Goal: Information Seeking & Learning: Learn about a topic

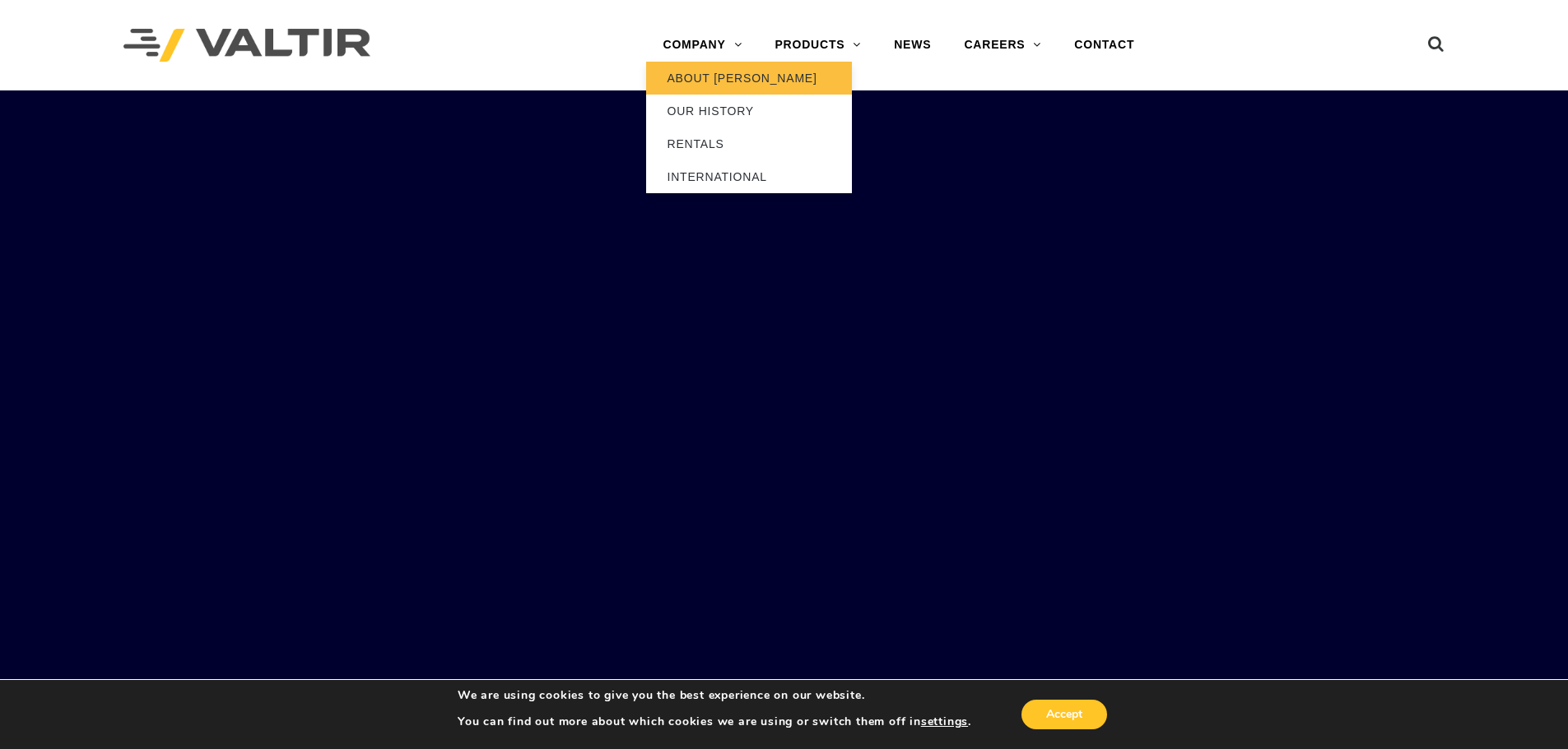
click at [692, 71] on link "ABOUT [PERSON_NAME]" at bounding box center [748, 78] width 205 height 33
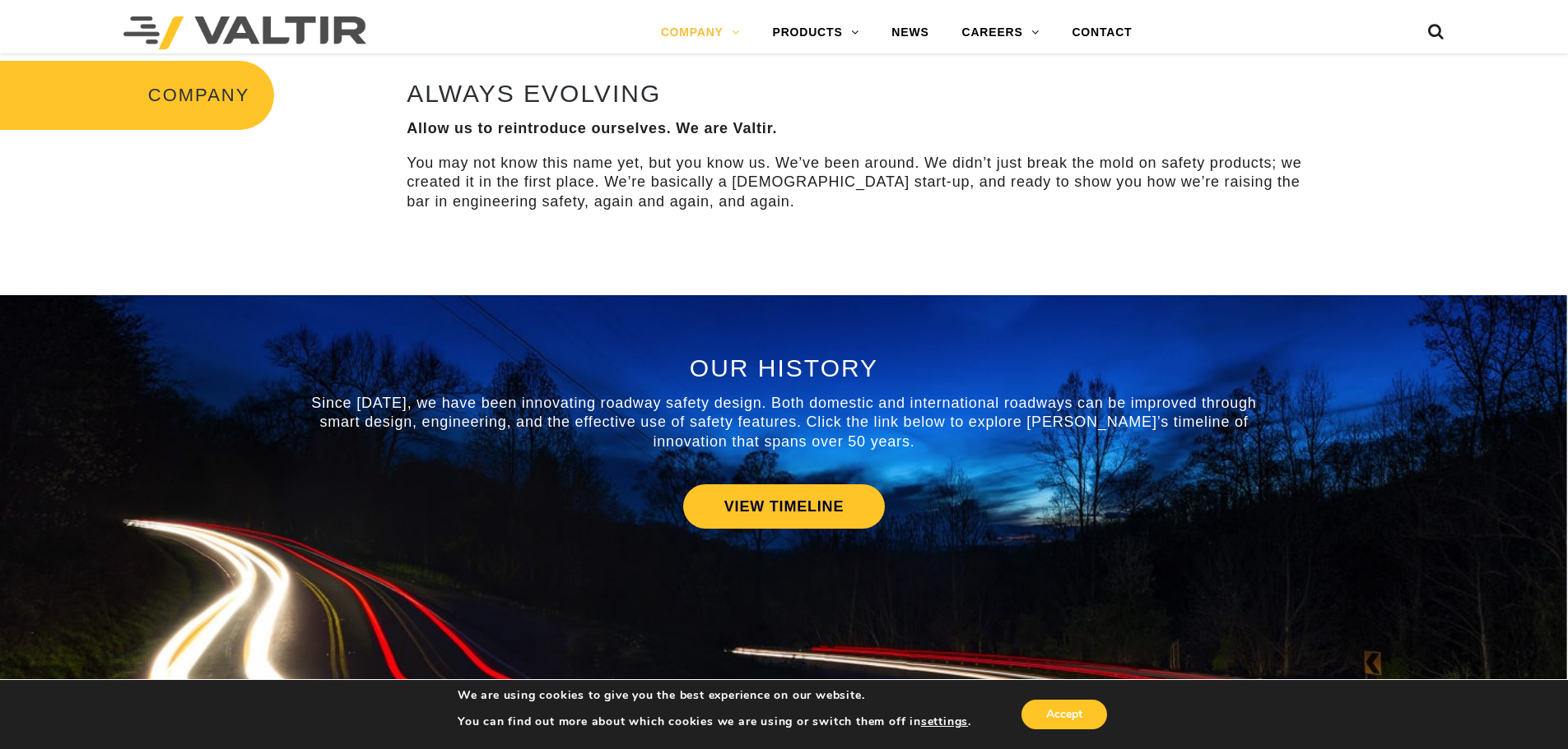
scroll to position [576, 0]
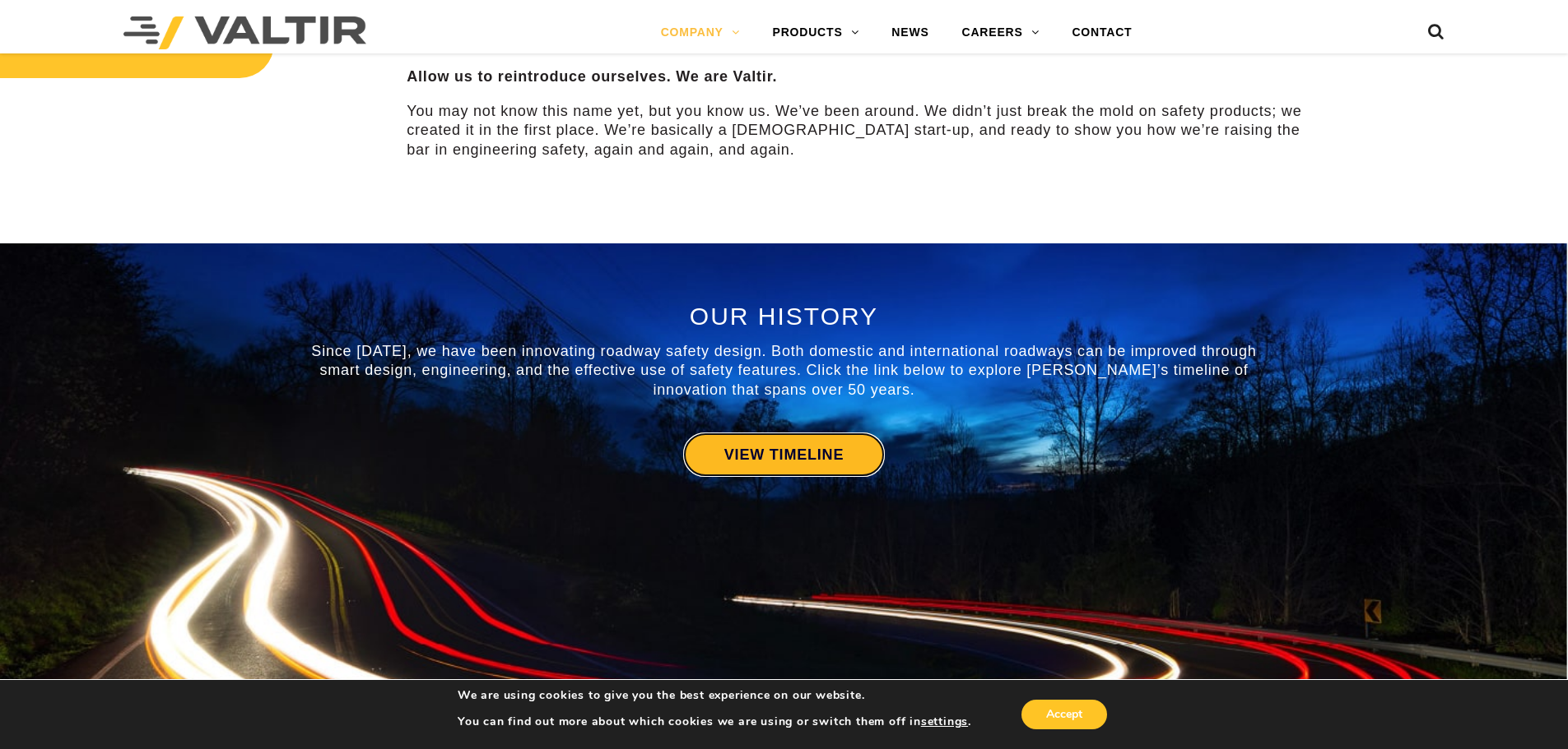
click at [737, 446] on link "VIEW TIMELINE" at bounding box center [783, 455] width 202 height 44
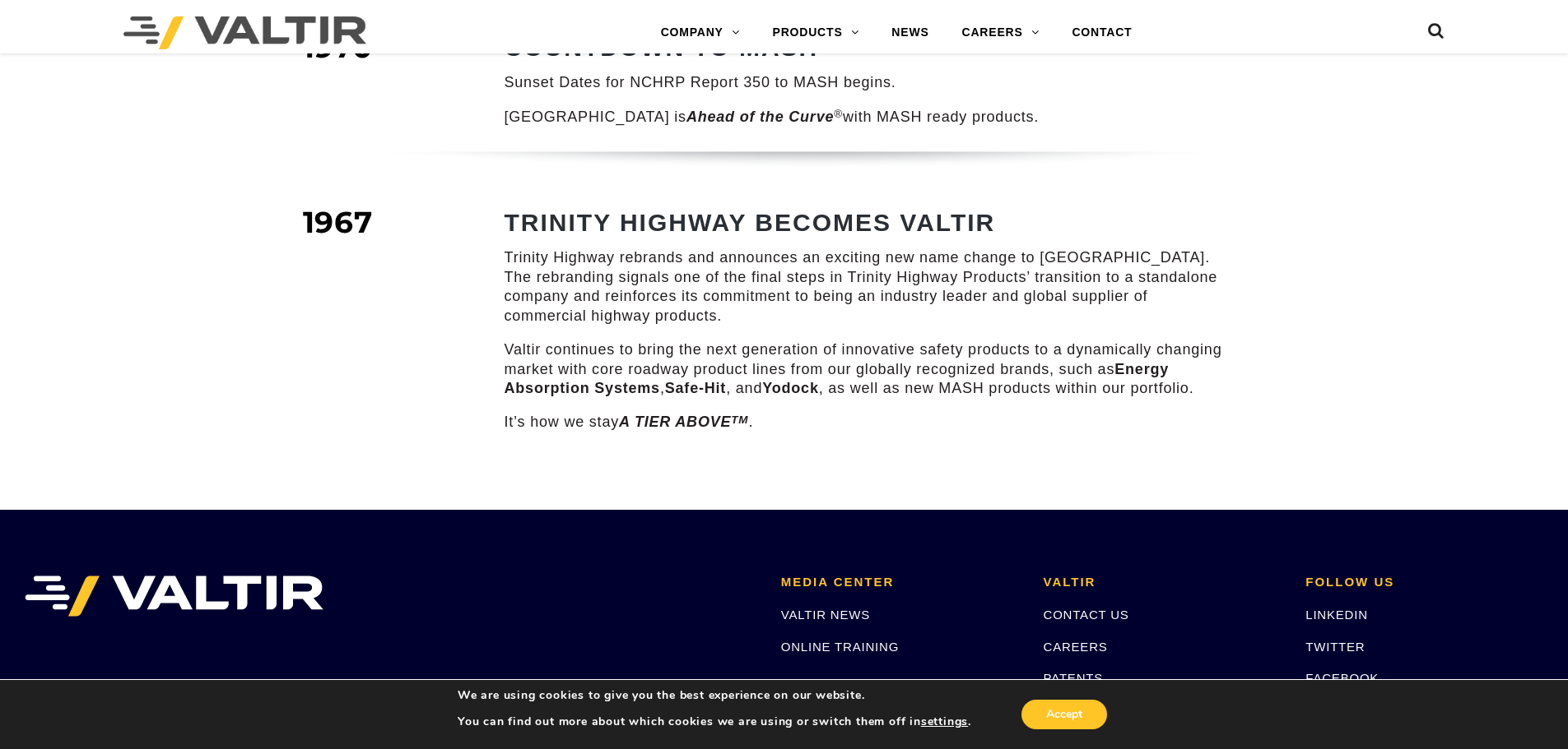
scroll to position [2303, 0]
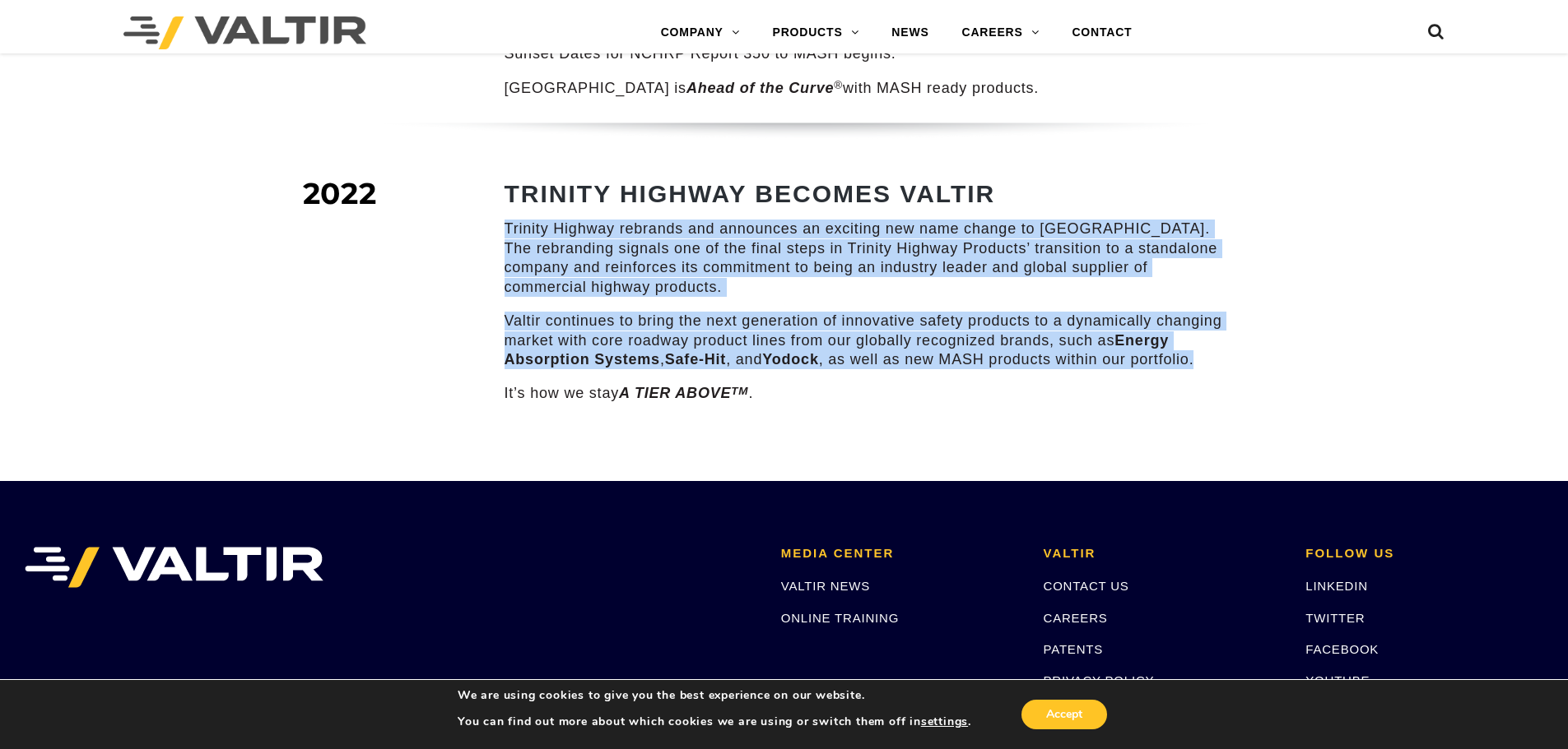
drag, startPoint x: 1221, startPoint y: 340, endPoint x: 501, endPoint y: 205, distance: 732.5
click at [501, 205] on div "TRINITY HIGHWAY BECOMES VALTIR Trinity Highway rebrands and announces an exciti…" at bounding box center [850, 304] width 790 height 248
copy div "Trinity Highway rebrands and announces an exciting new name change to Valtir. T…"
click at [717, 26] on link "COMPANY" at bounding box center [700, 33] width 112 height 33
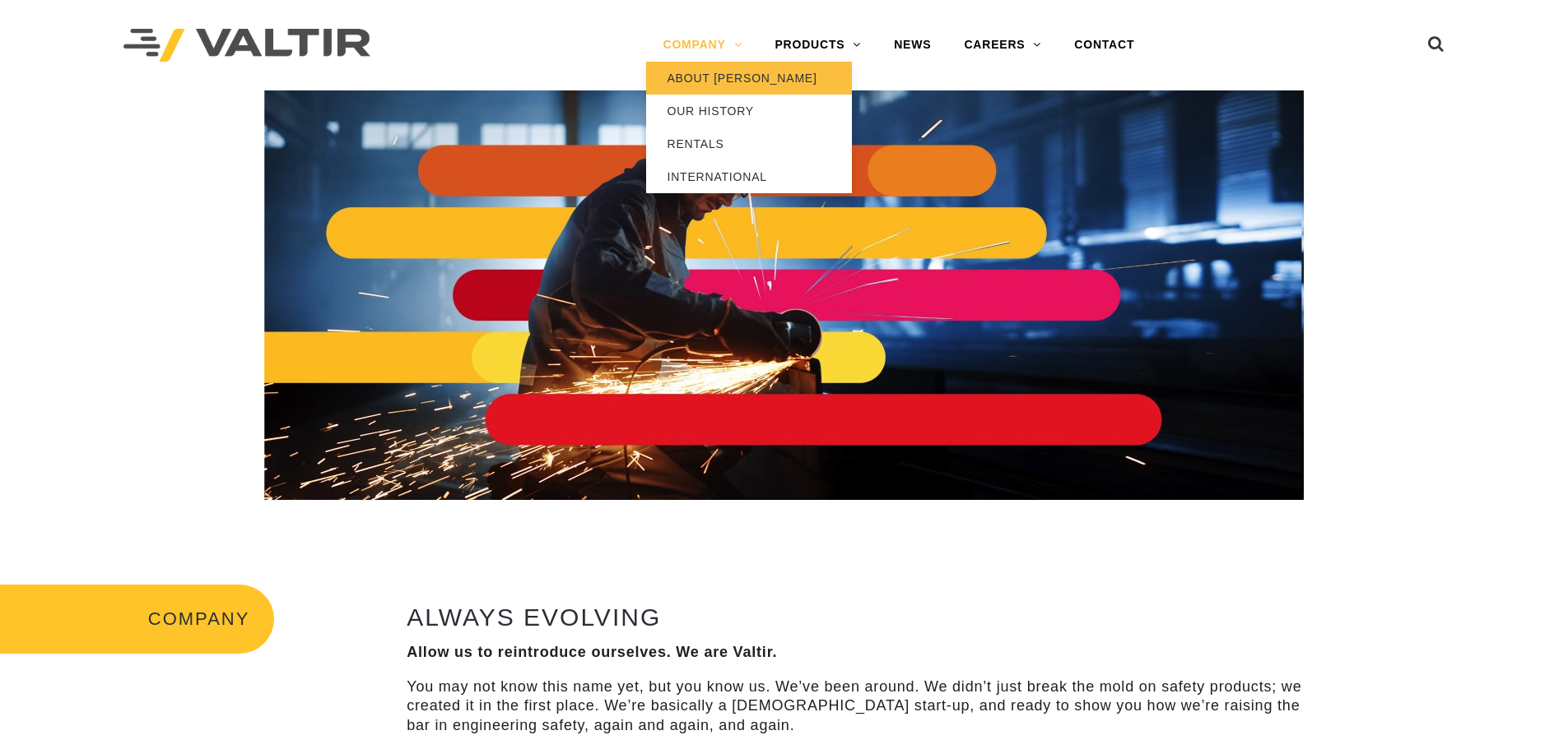
click at [715, 77] on link "ABOUT [PERSON_NAME]" at bounding box center [748, 78] width 205 height 33
